Goal: Navigation & Orientation: Find specific page/section

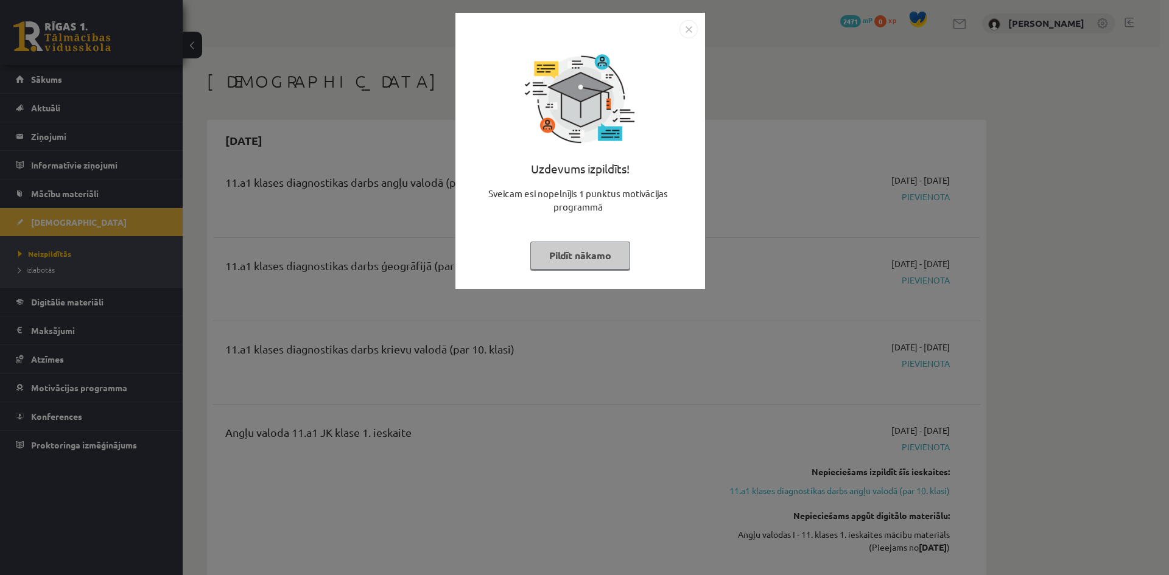
click at [698, 27] on div "Uzdevums izpildīts! Sveicam esi nopelnījis 1 punktus motivācijas programmā Pild…" at bounding box center [580, 151] width 250 height 276
click at [687, 29] on img "Close" at bounding box center [688, 29] width 18 height 18
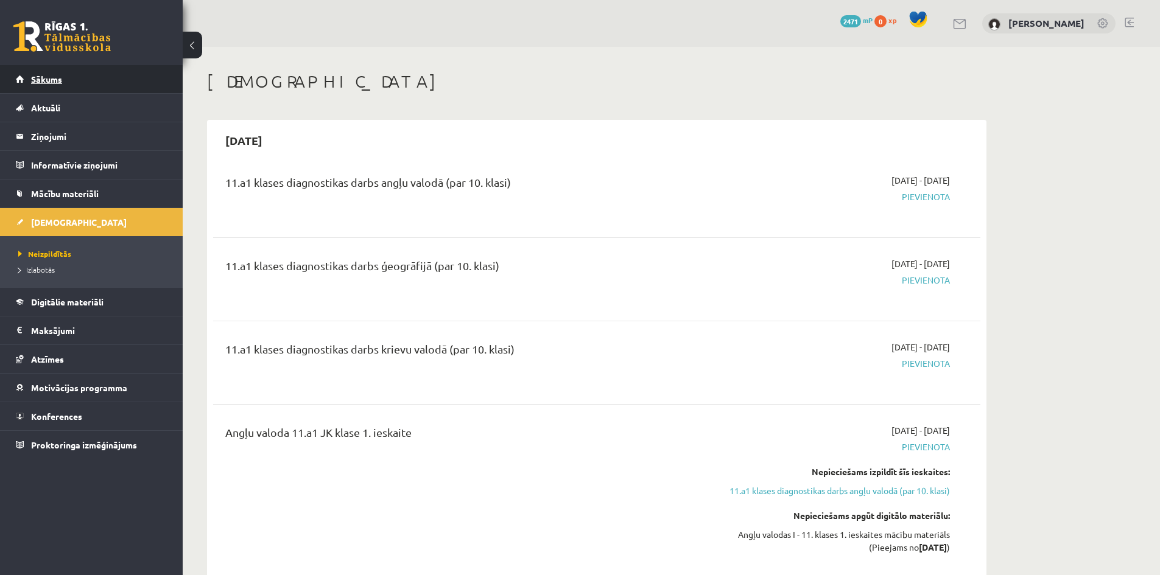
click at [68, 80] on link "Sākums" at bounding box center [92, 79] width 152 height 28
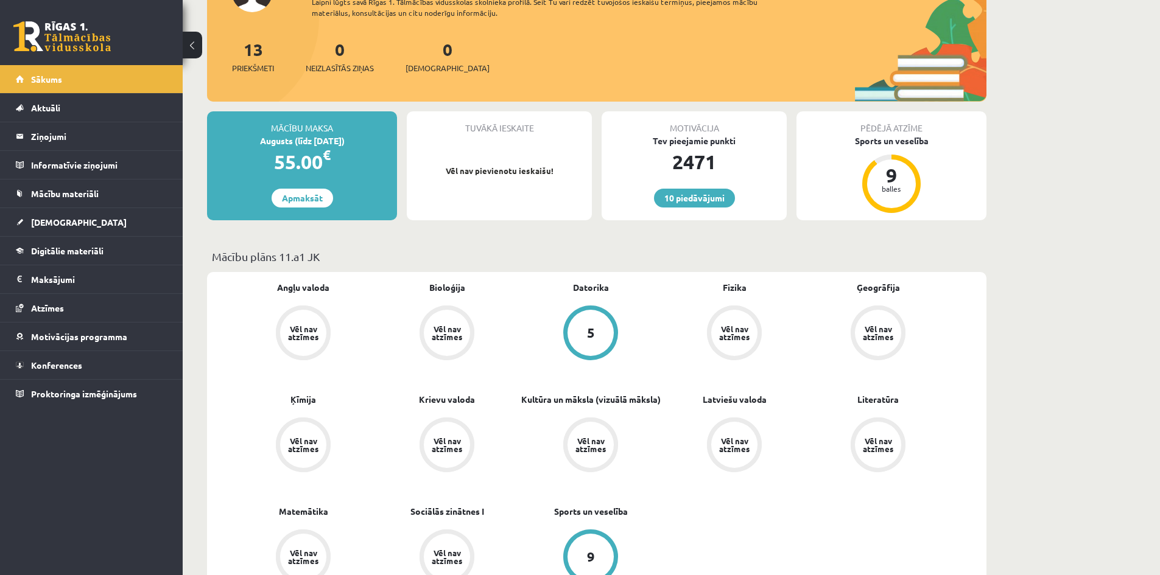
scroll to position [183, 0]
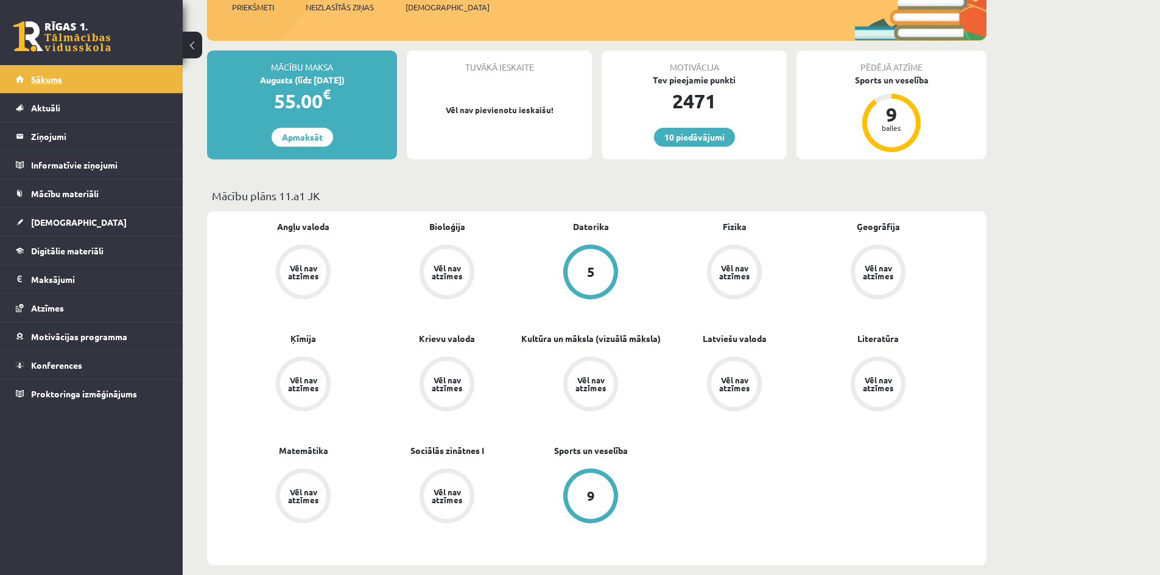
click at [54, 80] on span "Sākums" at bounding box center [46, 79] width 31 height 11
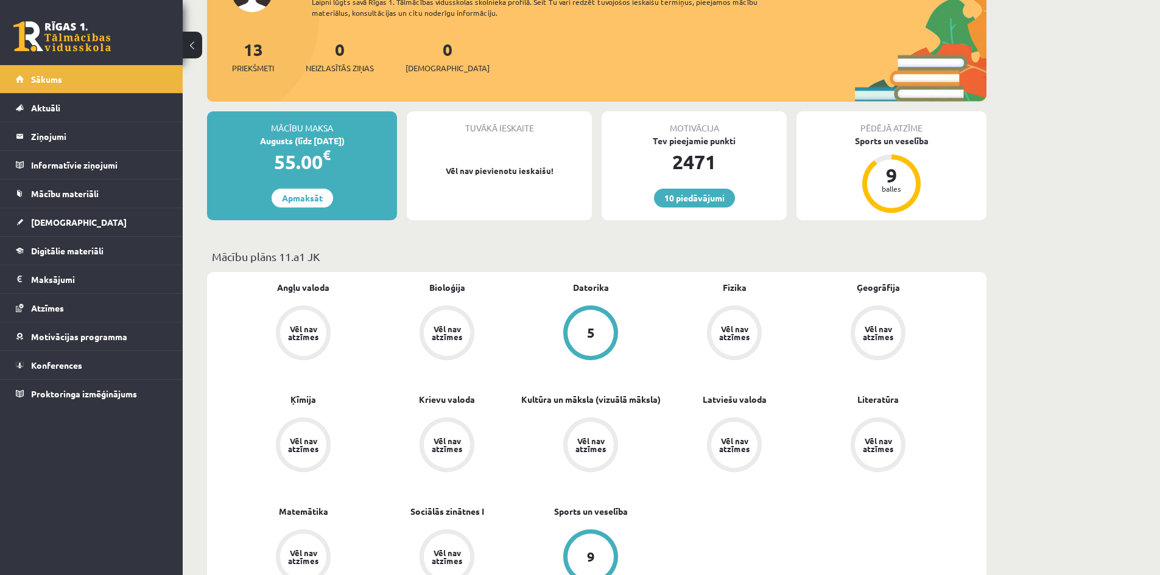
scroll to position [183, 0]
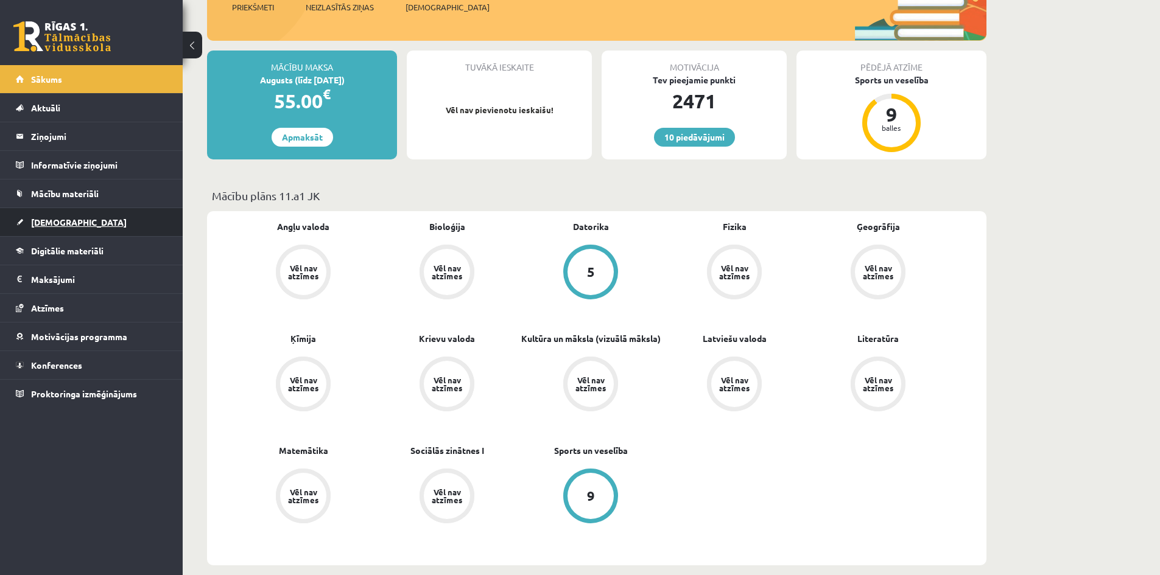
click at [60, 224] on span "[DEMOGRAPHIC_DATA]" at bounding box center [79, 222] width 96 height 11
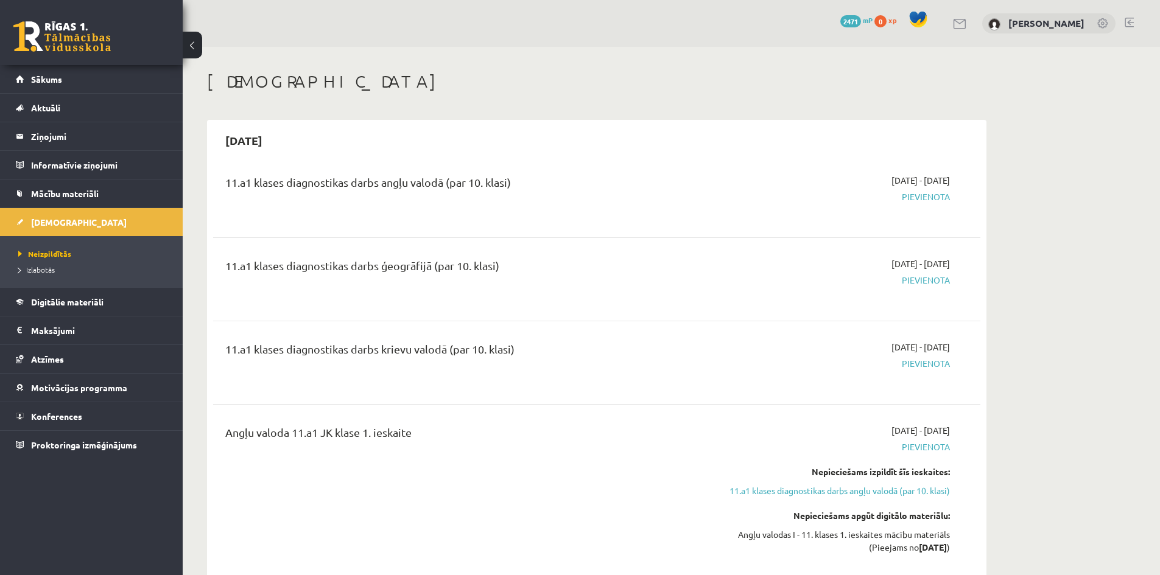
drag, startPoint x: 433, startPoint y: 289, endPoint x: 359, endPoint y: 127, distance: 179.0
click at [359, 127] on div "2025-09-15" at bounding box center [596, 140] width 767 height 29
